Goal: Information Seeking & Learning: Find specific fact

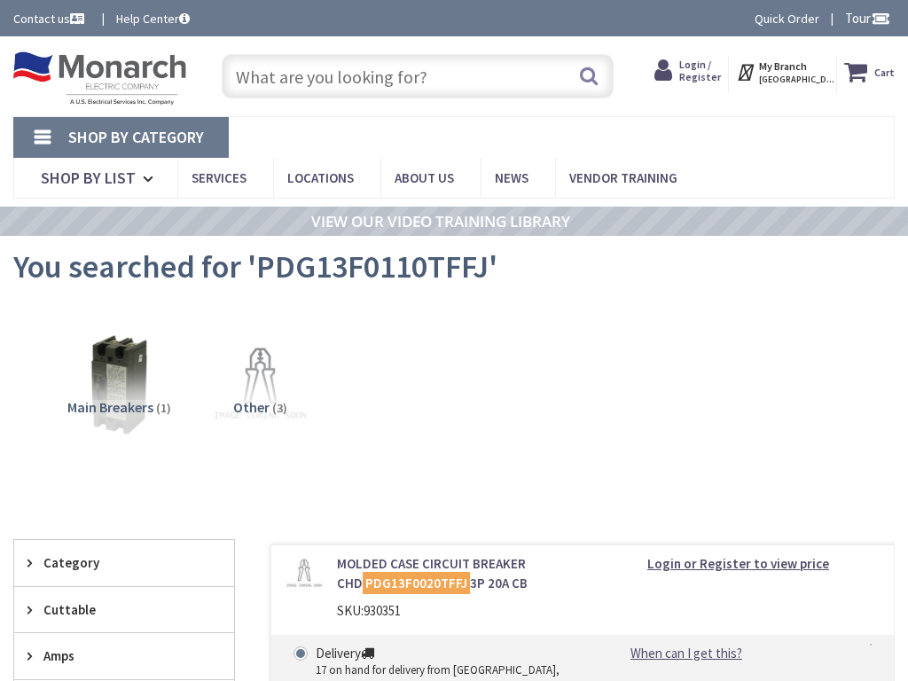
type input "Flint St Ext, [GEOGRAPHIC_DATA], [GEOGRAPHIC_DATA]"
